Goal: Information Seeking & Learning: Learn about a topic

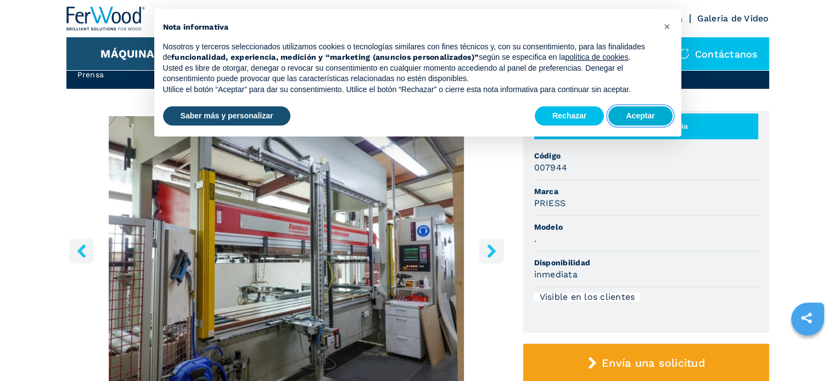
click at [647, 115] on button "Aceptar" at bounding box center [640, 116] width 64 height 20
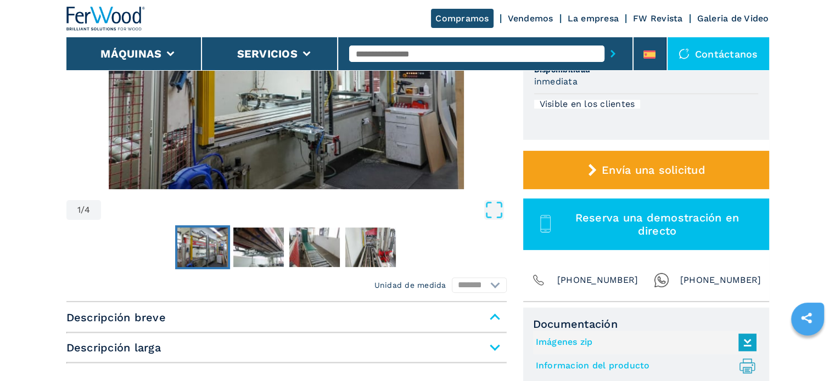
scroll to position [274, 0]
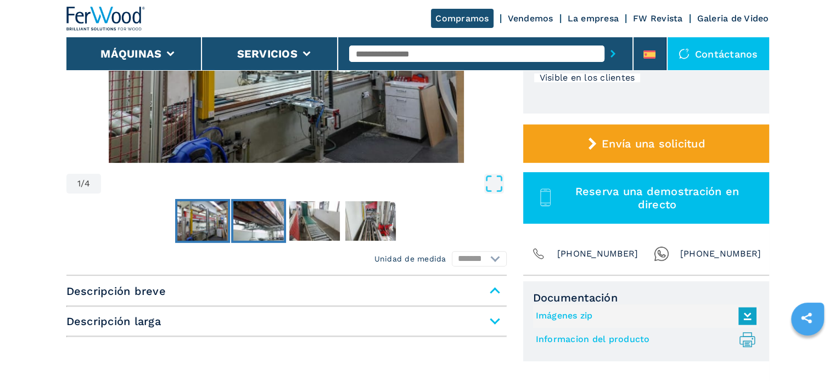
click at [281, 217] on img "Go to Slide 2" at bounding box center [258, 221] width 50 height 40
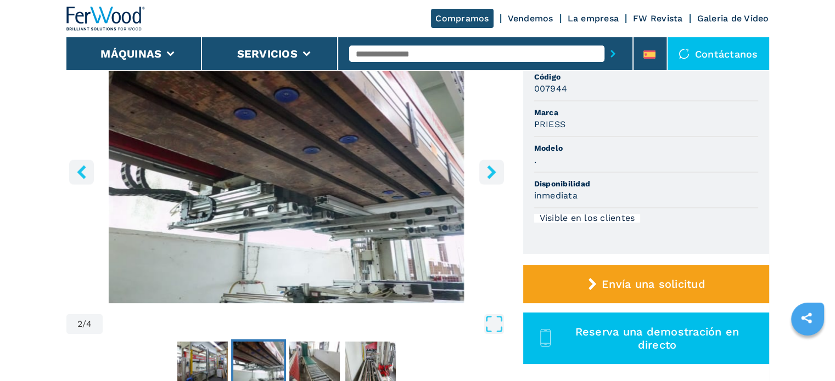
scroll to position [219, 0]
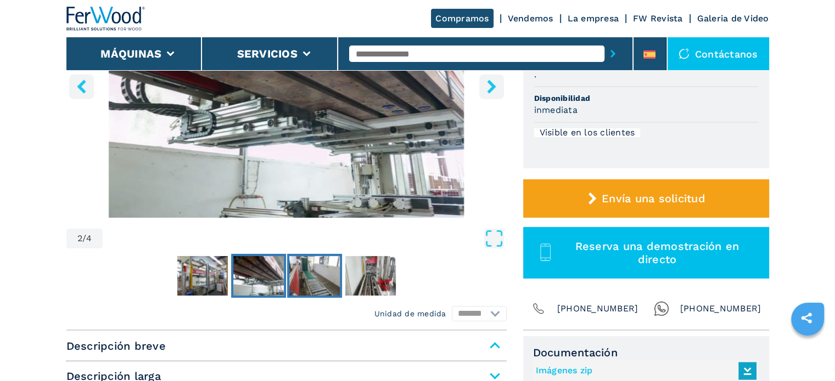
click at [313, 274] on img "Go to Slide 3" at bounding box center [314, 276] width 50 height 40
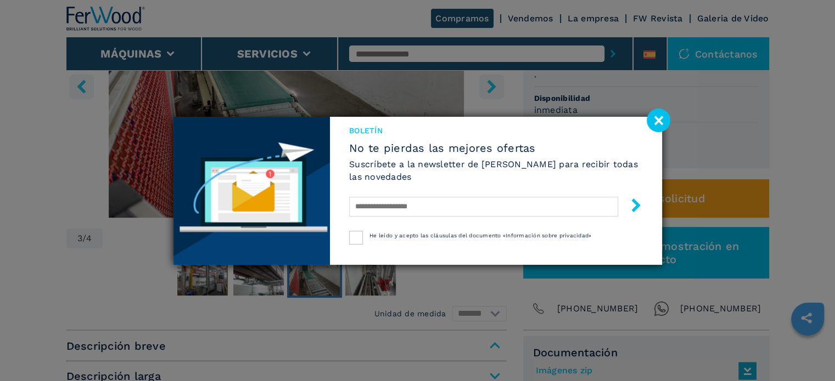
click at [660, 116] on image at bounding box center [658, 121] width 24 height 24
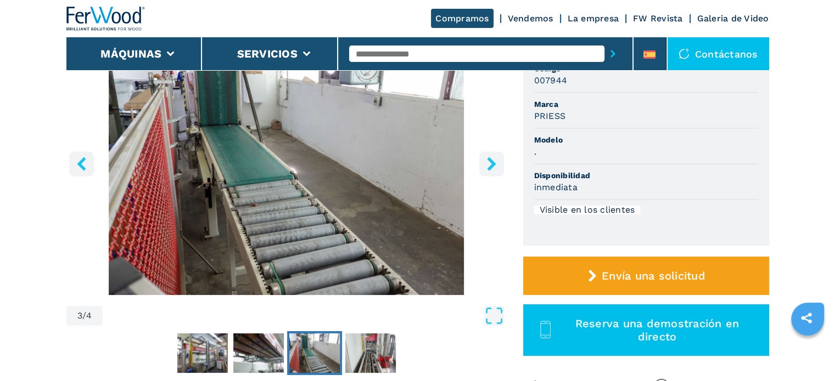
scroll to position [0, 0]
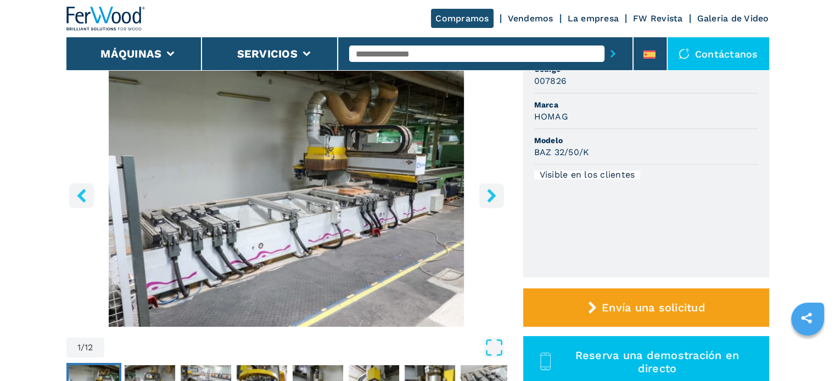
scroll to position [110, 0]
